Goal: Information Seeking & Learning: Learn about a topic

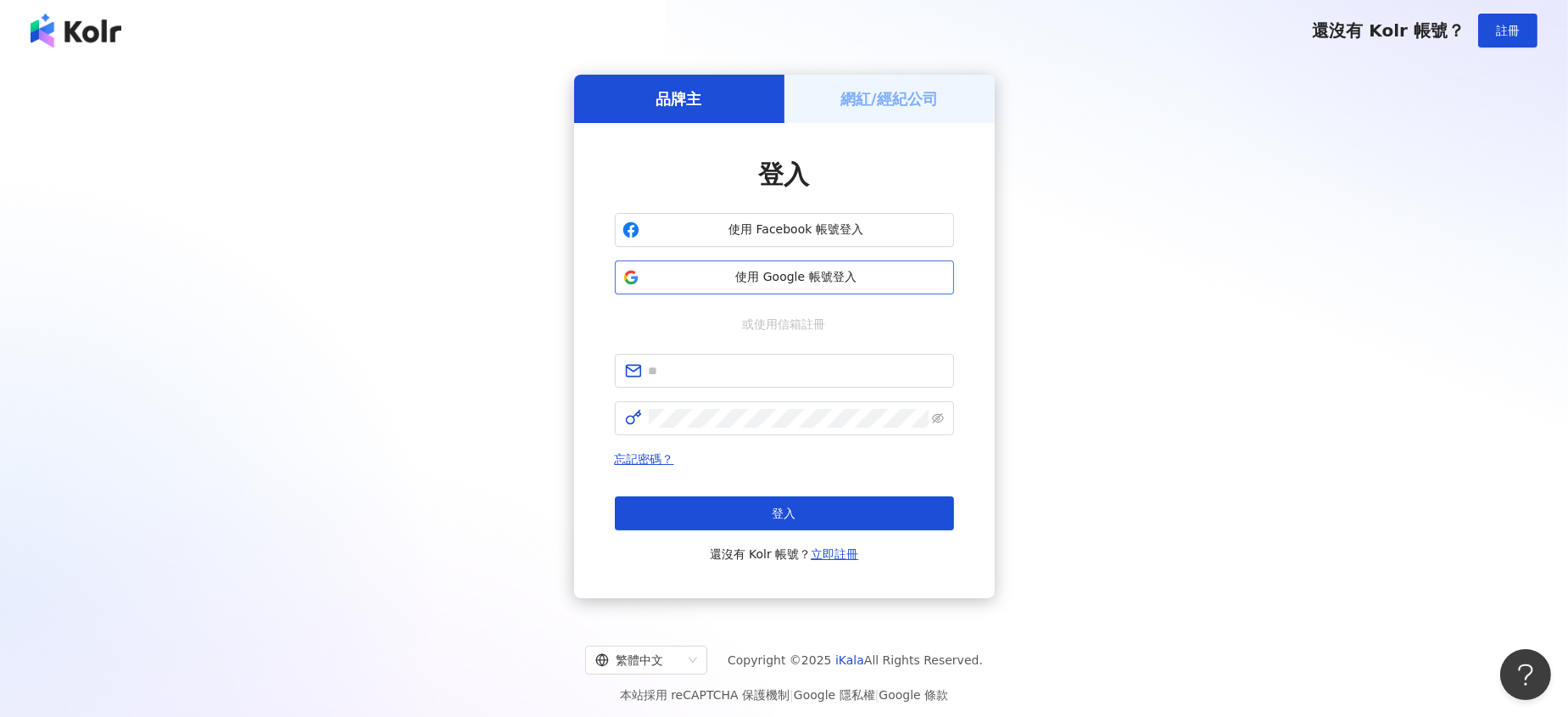
click at [843, 278] on span "使用 Google 帳號登入" at bounding box center [796, 277] width 300 height 17
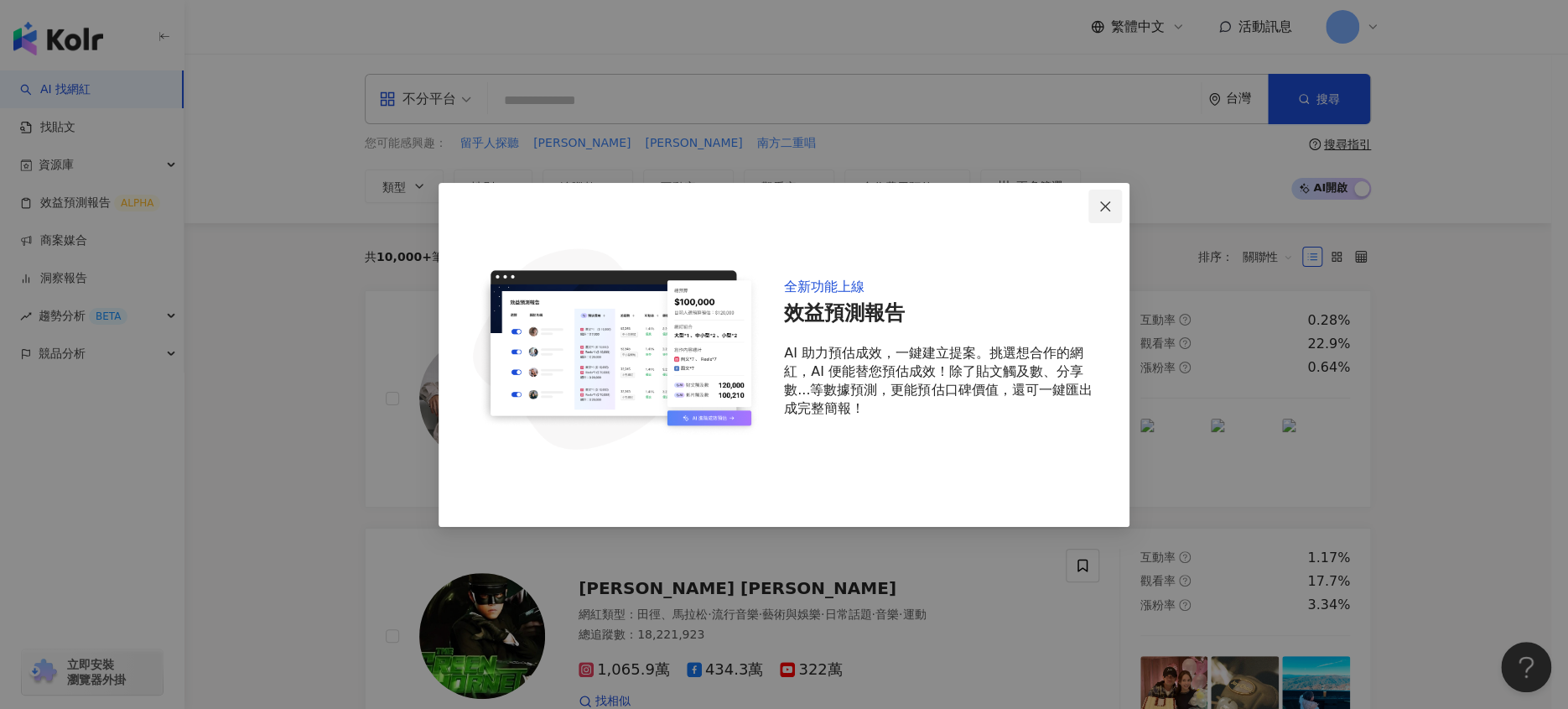
click at [1115, 208] on span "Close" at bounding box center [1104, 206] width 33 height 13
click at [1133, 223] on div "全新功能上線 效益預測報告 AI 助力預估成效，一鍵建立提案。挑選想合作的網紅，AI 便能替您預估成效！除了貼文觸及數、分享數...等數據預測，更能預估口碑價…" at bounding box center [784, 354] width 1568 height 709
click at [1093, 209] on span "Close" at bounding box center [1104, 206] width 33 height 13
click at [1097, 201] on span "Close" at bounding box center [1104, 206] width 33 height 13
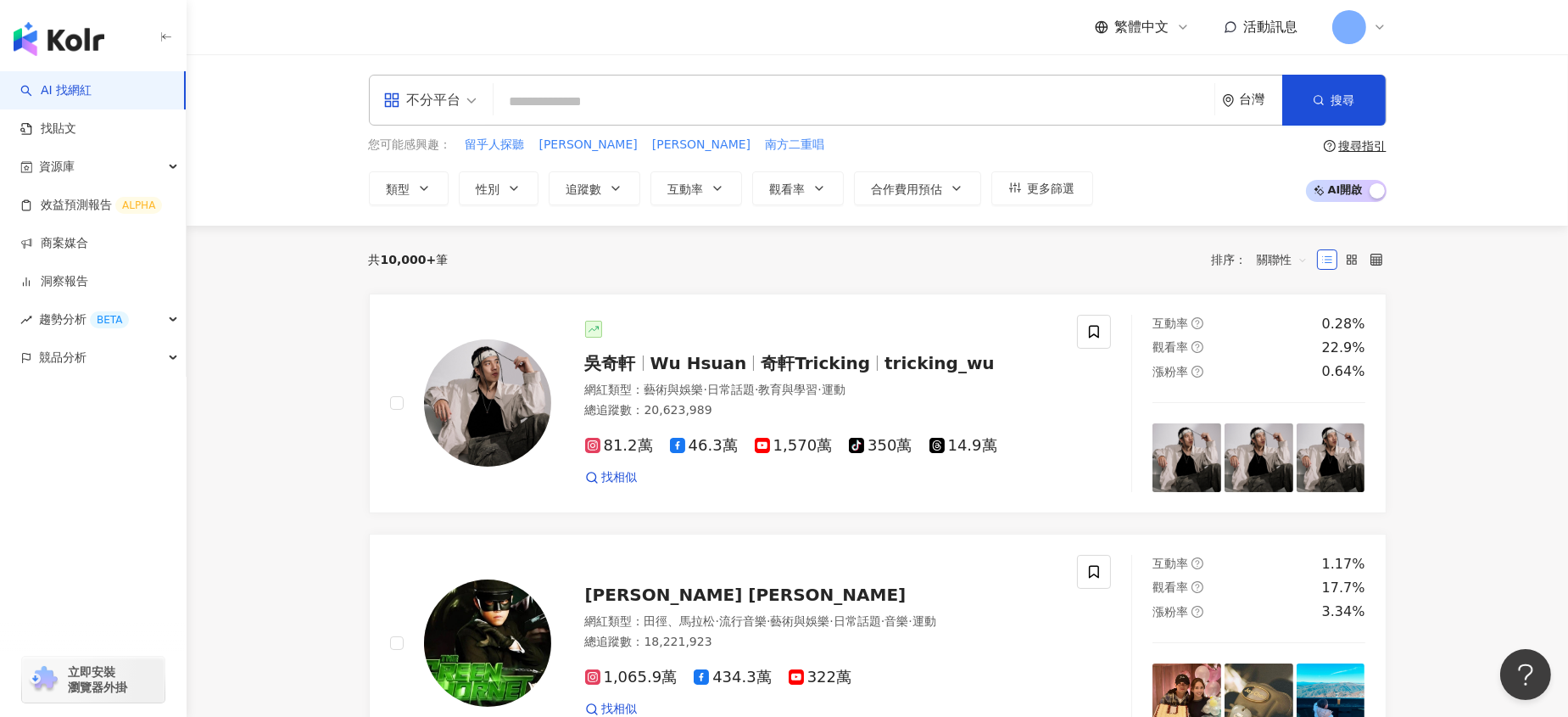
click at [668, 93] on input "search" at bounding box center [853, 102] width 707 height 33
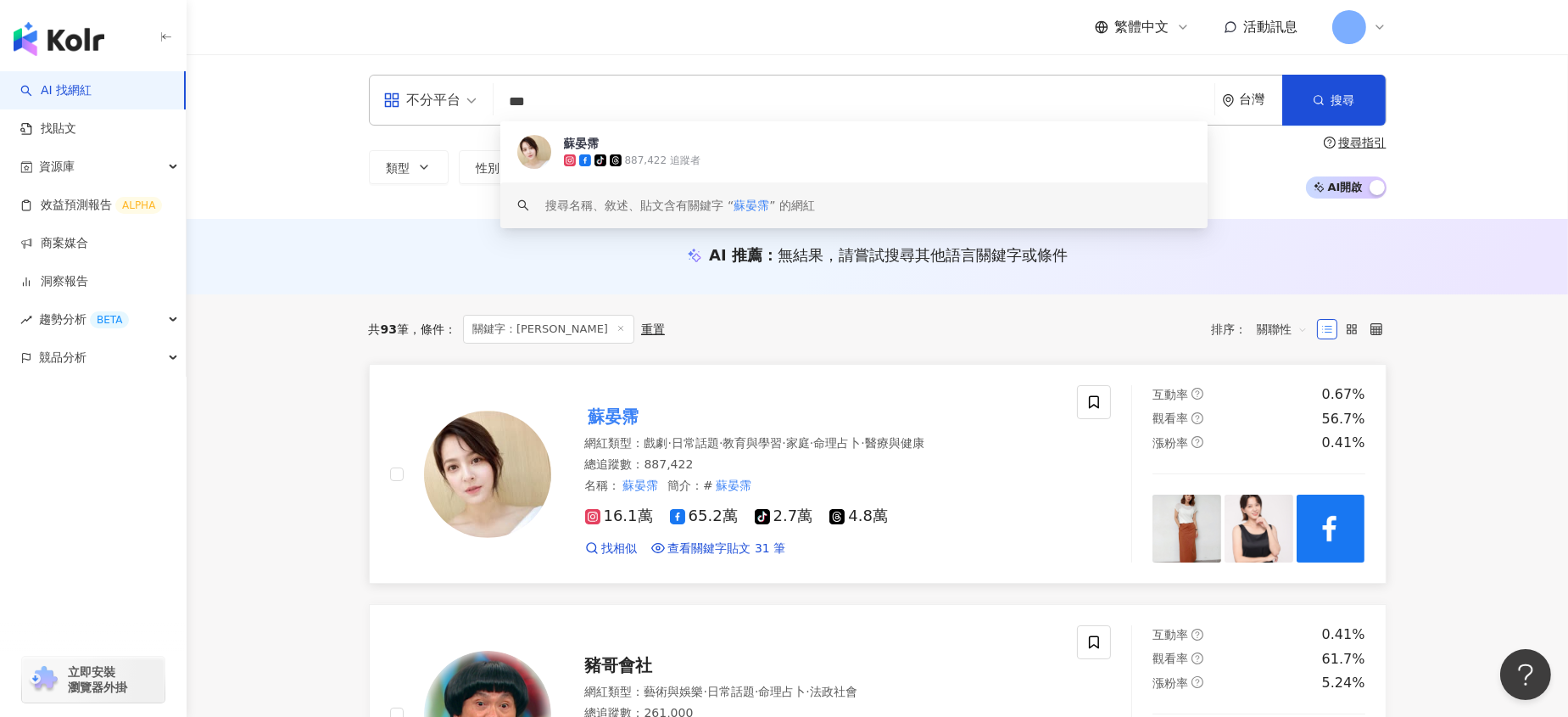
type input "***"
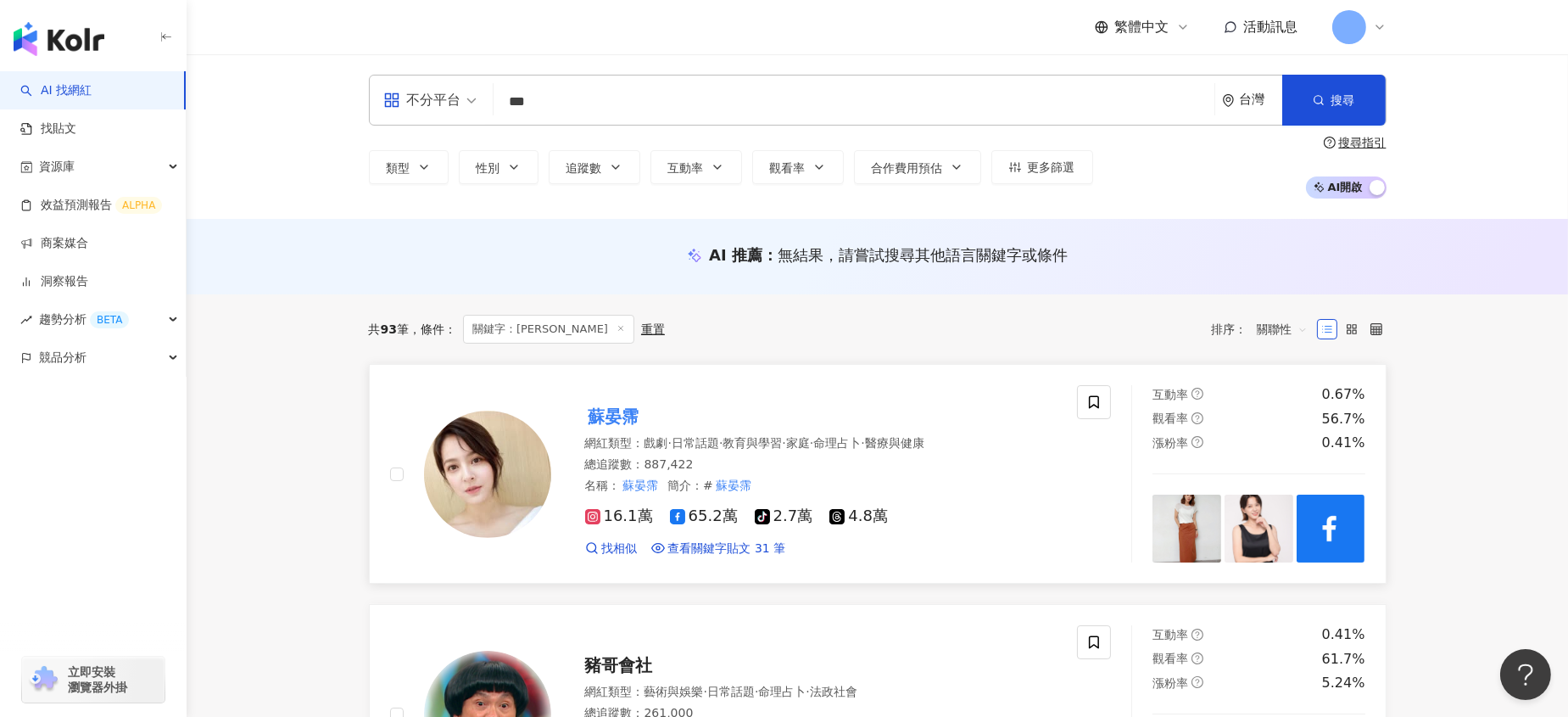
click at [605, 420] on mark "蘇晏霈" at bounding box center [614, 417] width 58 height 27
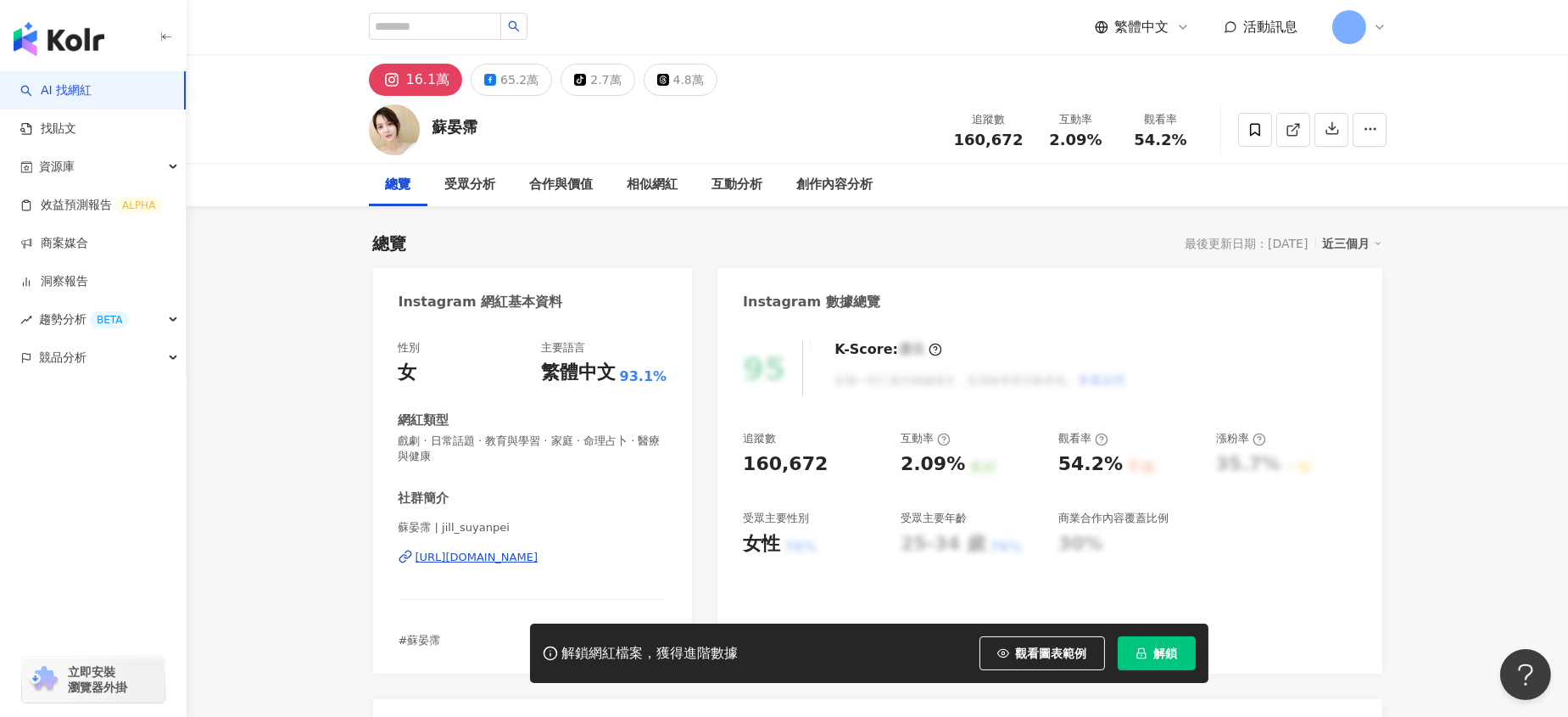
click at [1162, 655] on span "解鎖" at bounding box center [1166, 653] width 24 height 14
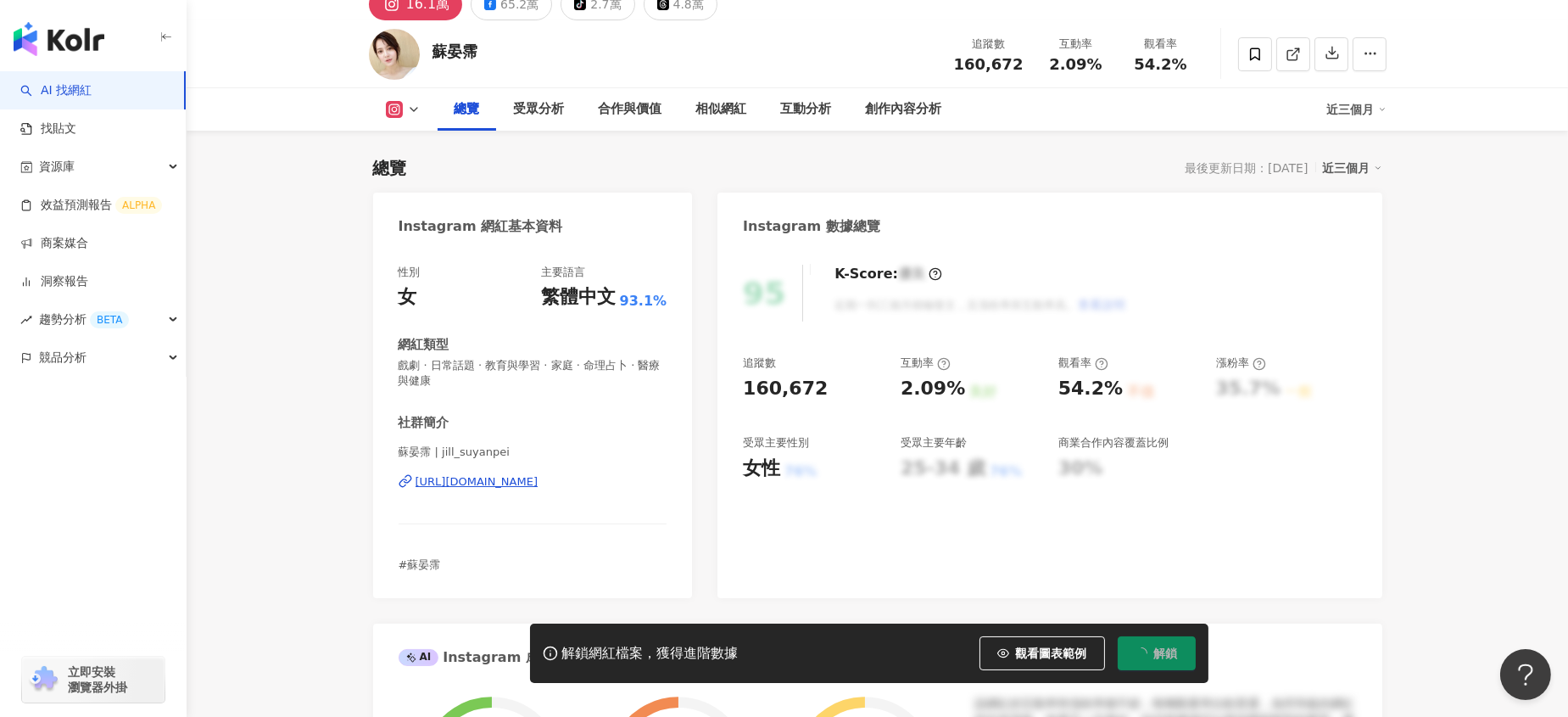
scroll to position [113, 0]
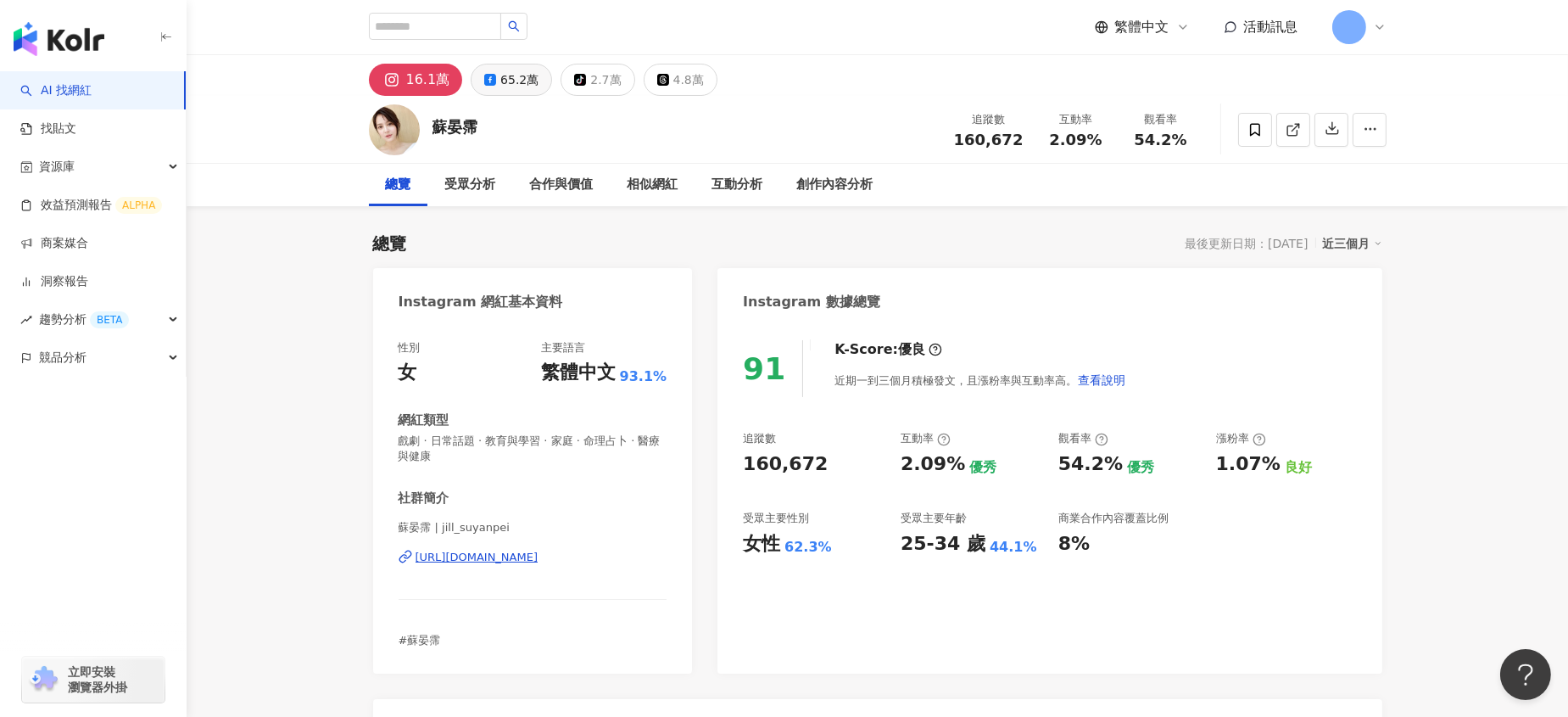
click at [516, 77] on div "65.2萬" at bounding box center [519, 80] width 38 height 24
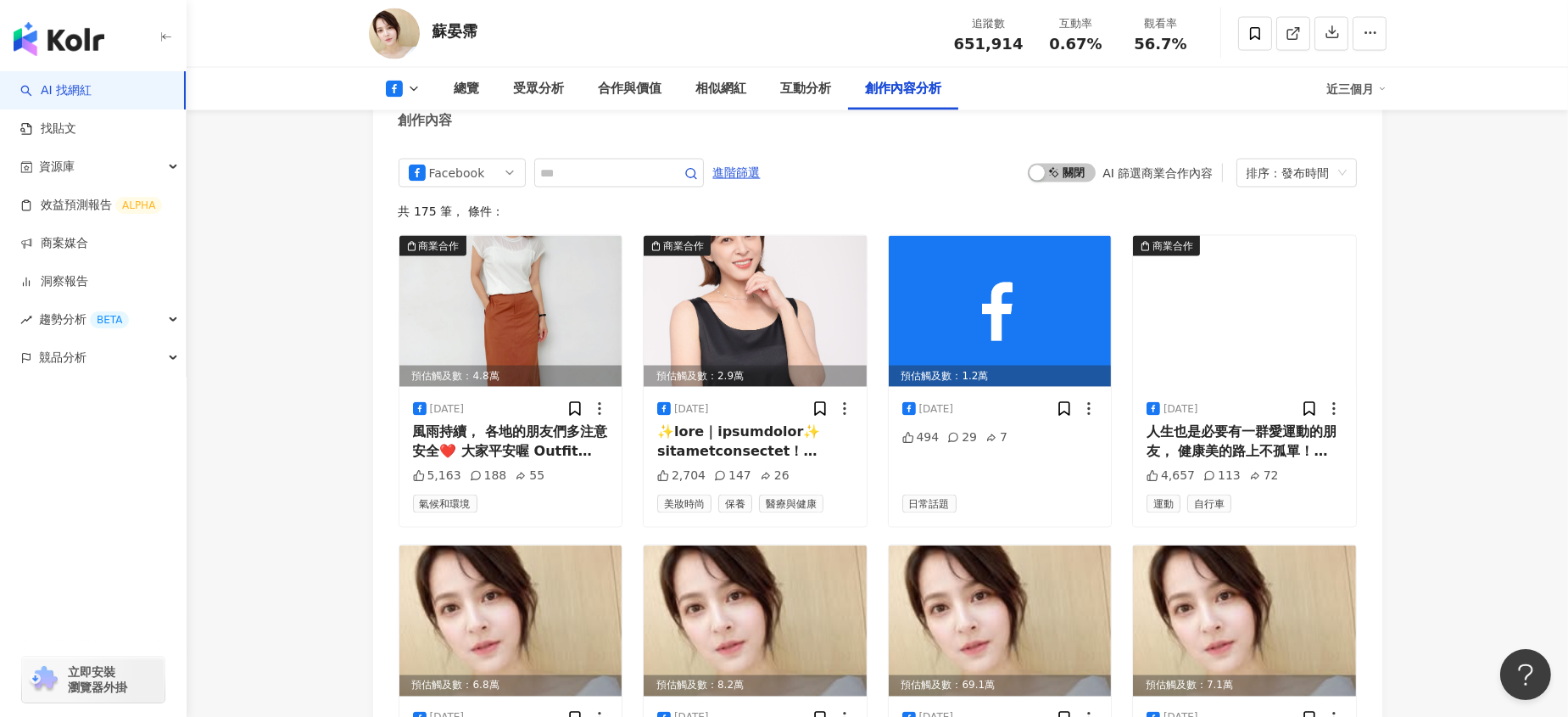
scroll to position [4636, 0]
